Goal: Transaction & Acquisition: Purchase product/service

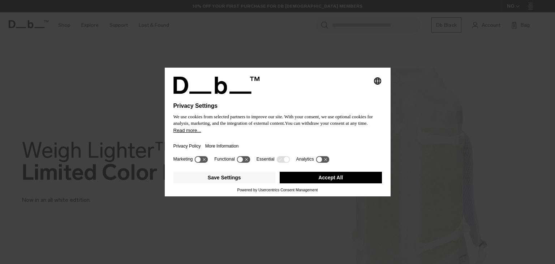
click at [344, 179] on button "Accept All" at bounding box center [331, 178] width 102 height 12
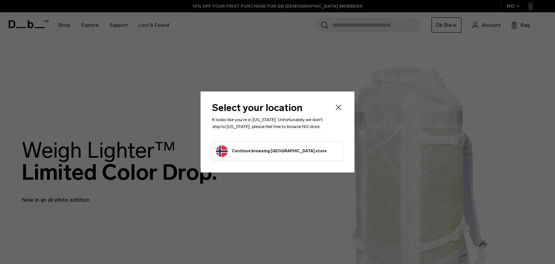
click at [312, 148] on li "Continue browsing Norway store Continue shopping in Norway" at bounding box center [277, 151] width 131 height 20
drag, startPoint x: 341, startPoint y: 109, endPoint x: 303, endPoint y: 97, distance: 39.8
click at [341, 109] on icon "Close" at bounding box center [338, 107] width 9 height 9
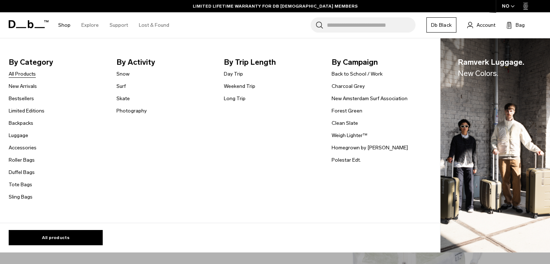
click at [30, 77] on link "All Products" at bounding box center [22, 74] width 27 height 8
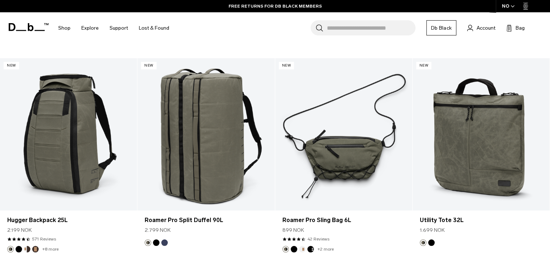
scroll to position [2350, 0]
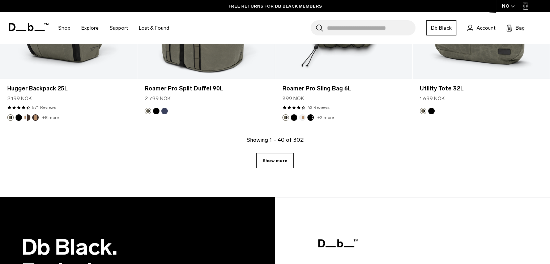
click at [291, 166] on link "Show more" at bounding box center [274, 160] width 37 height 15
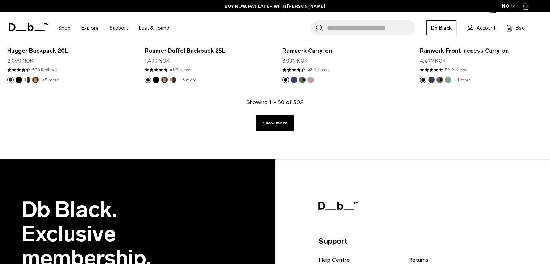
scroll to position [4550, 0]
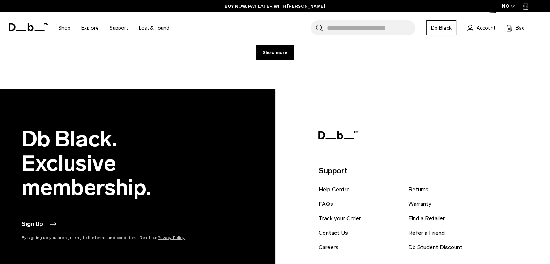
click at [286, 66] on div "Showing 1 - 80 of 302 Show more" at bounding box center [275, 57] width 550 height 61
click at [286, 59] on link "Show more" at bounding box center [274, 52] width 37 height 15
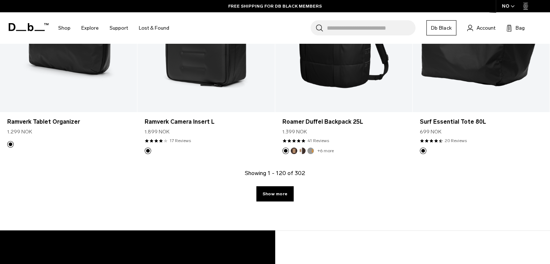
scroll to position [6539, 0]
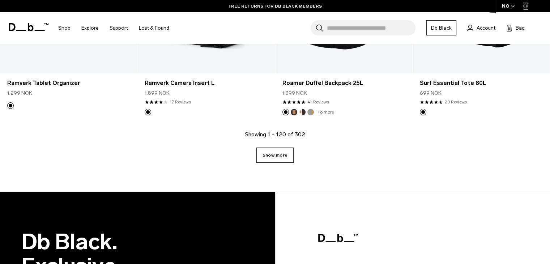
click at [270, 155] on link "Show more" at bounding box center [274, 155] width 37 height 15
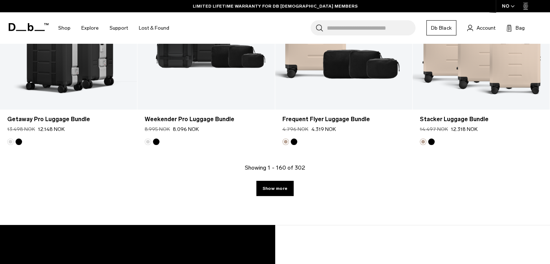
scroll to position [8600, 0]
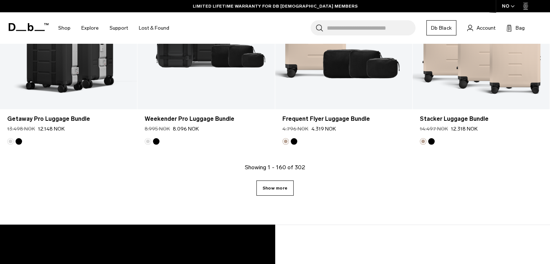
click at [286, 185] on link "Show more" at bounding box center [274, 187] width 37 height 15
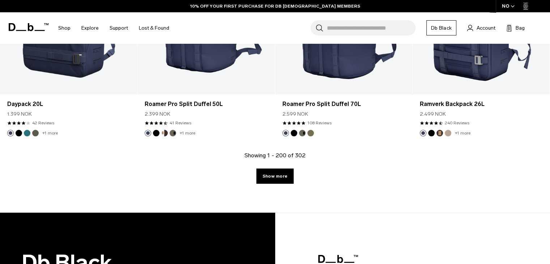
scroll to position [10697, 0]
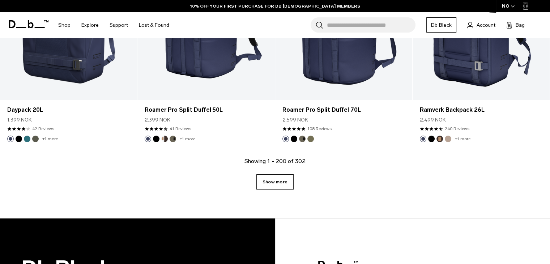
drag, startPoint x: 305, startPoint y: 189, endPoint x: 273, endPoint y: 181, distance: 32.9
click at [302, 190] on div "Showing 1 - 200 of 302 Show more" at bounding box center [275, 187] width 550 height 61
click at [273, 181] on link "Show more" at bounding box center [274, 181] width 37 height 15
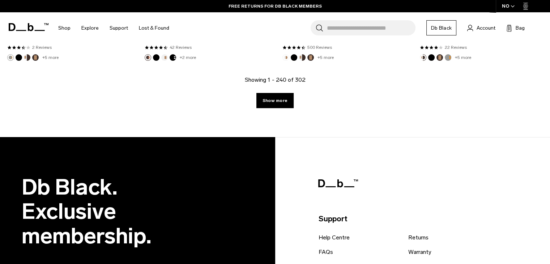
scroll to position [12870, 0]
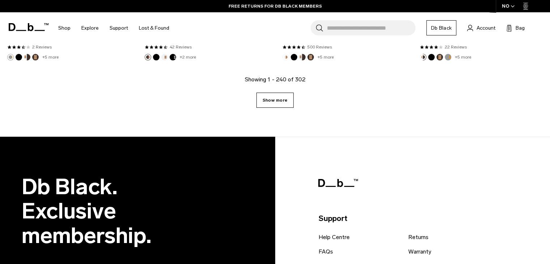
click at [288, 98] on link "Show more" at bounding box center [274, 100] width 37 height 15
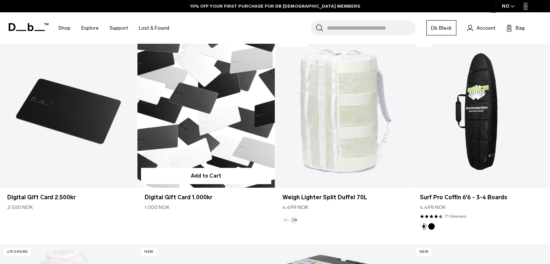
scroll to position [14208, 0]
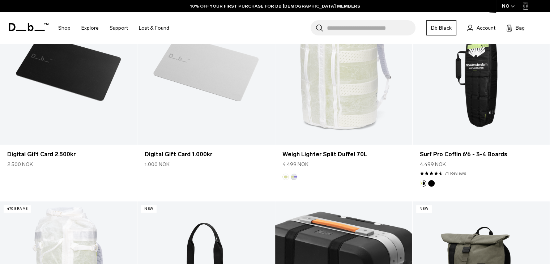
click at [344, 30] on input "Search for Bags, Luggage..." at bounding box center [371, 27] width 89 height 15
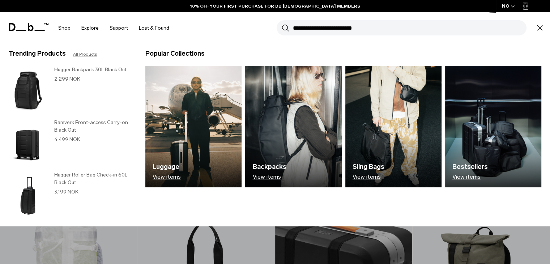
type input "*"
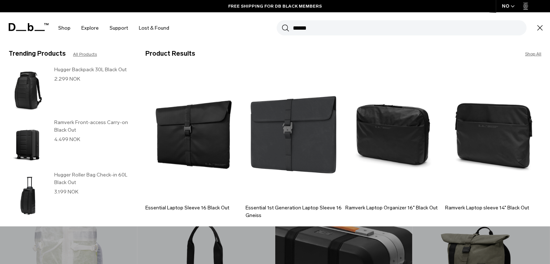
type input "******"
click at [282, 24] on button "Search" at bounding box center [286, 28] width 8 height 8
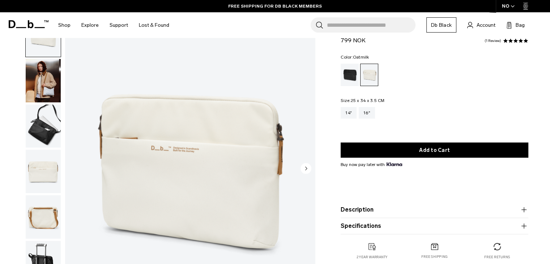
scroll to position [36, 0]
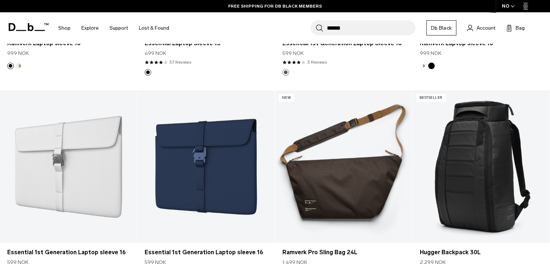
scroll to position [518, 0]
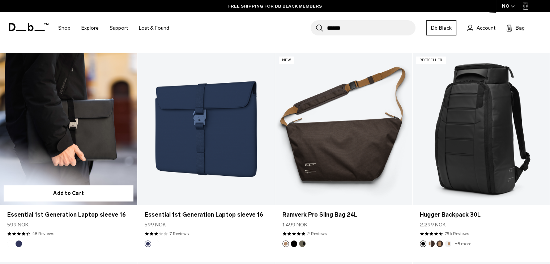
click at [82, 104] on link "Essential 1st Generation Laptop sleeve 16" at bounding box center [68, 129] width 137 height 152
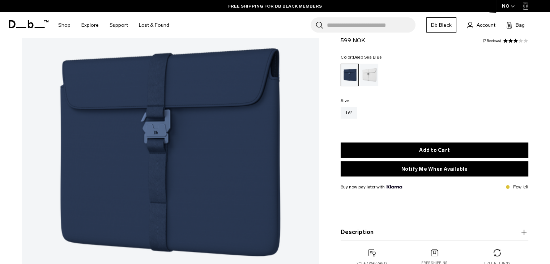
scroll to position [72, 0]
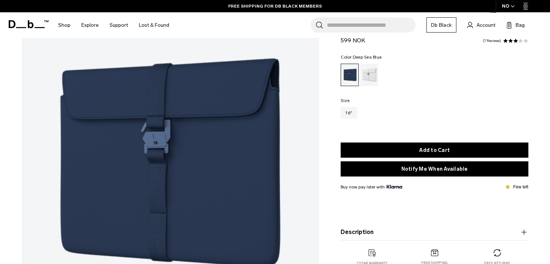
click at [373, 78] on div "White Out" at bounding box center [369, 75] width 18 height 22
